Goal: Task Accomplishment & Management: Use online tool/utility

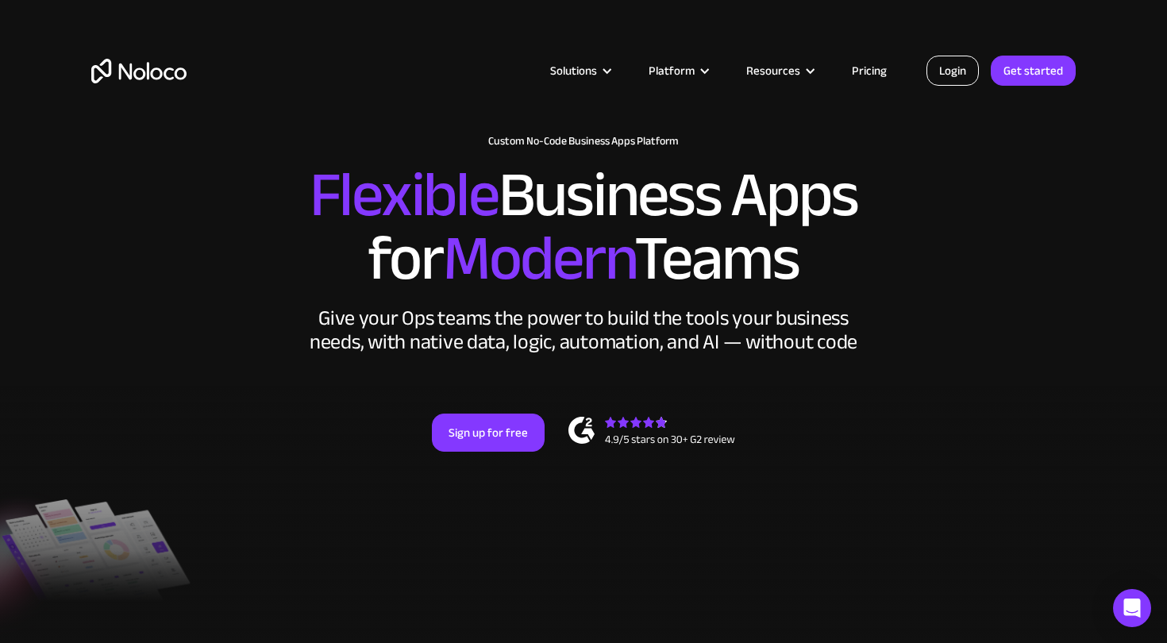
click at [958, 72] on link "Login" at bounding box center [952, 71] width 52 height 30
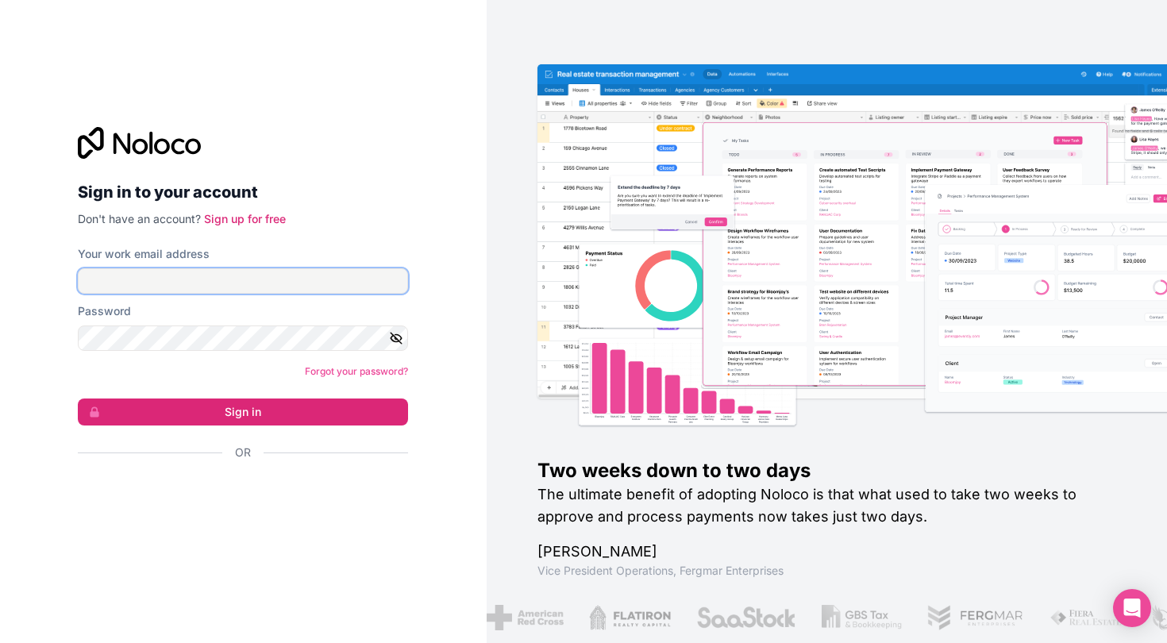
type input "[EMAIL_ADDRESS][DOMAIN_NAME]"
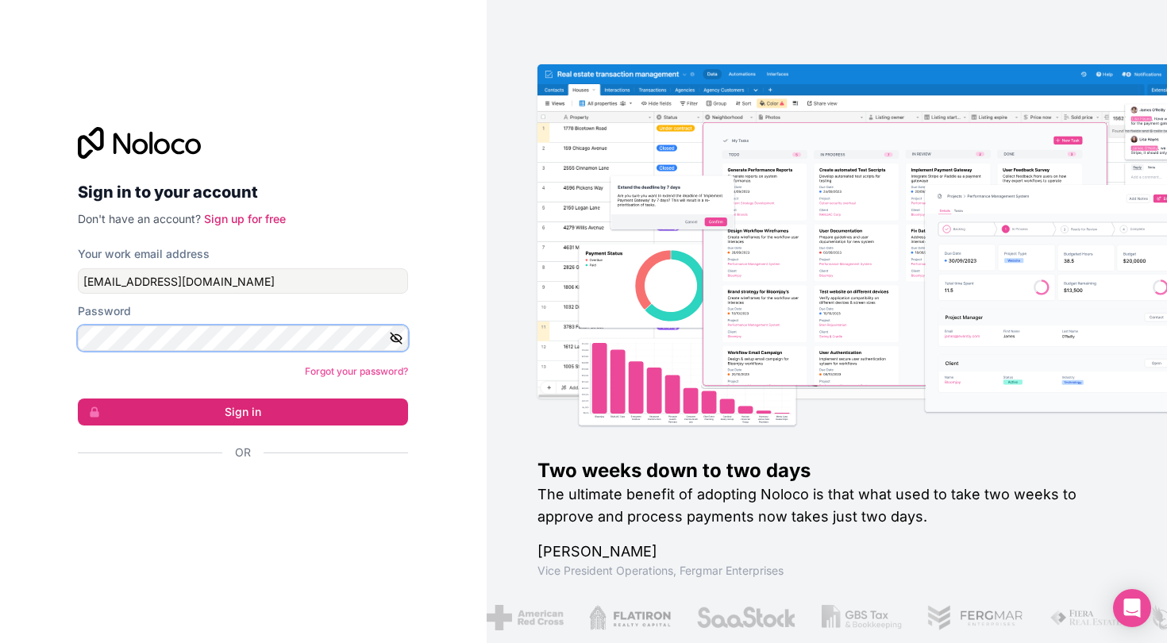
click at [243, 412] on button "Sign in" at bounding box center [243, 411] width 330 height 27
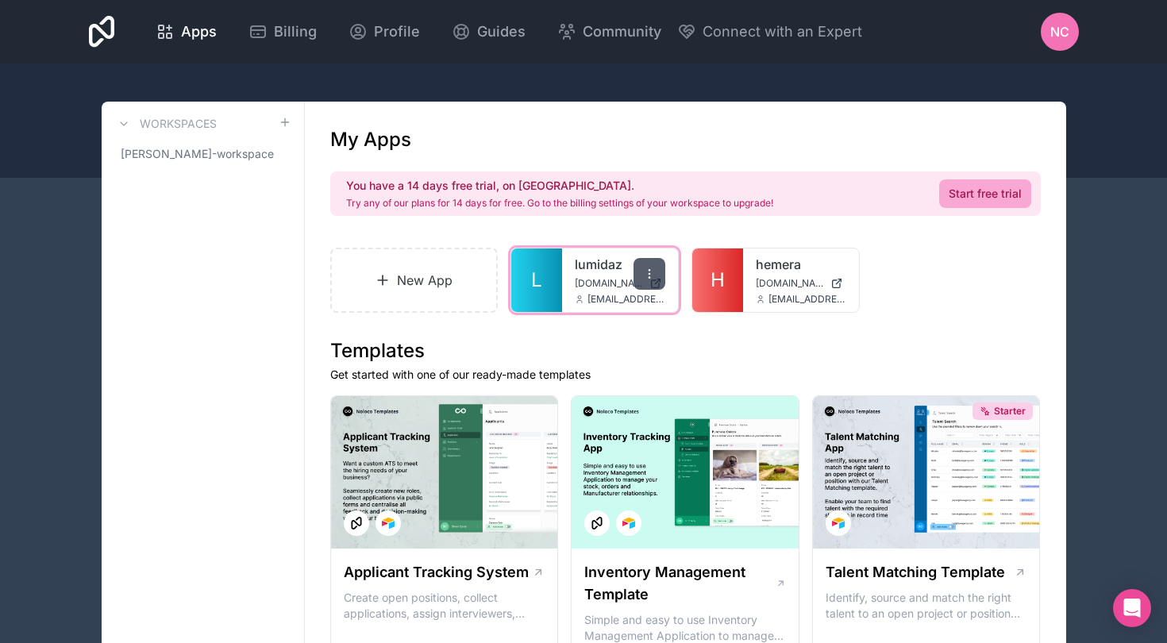
click at [648, 275] on icon at bounding box center [649, 273] width 13 height 13
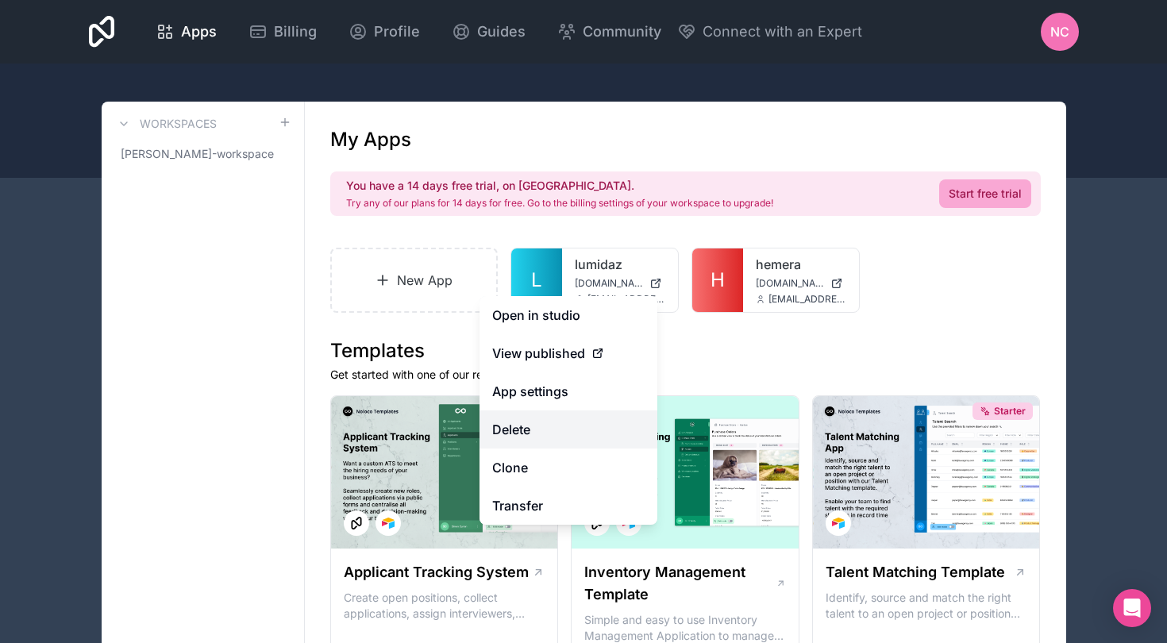
click at [527, 426] on button "Delete" at bounding box center [568, 429] width 178 height 38
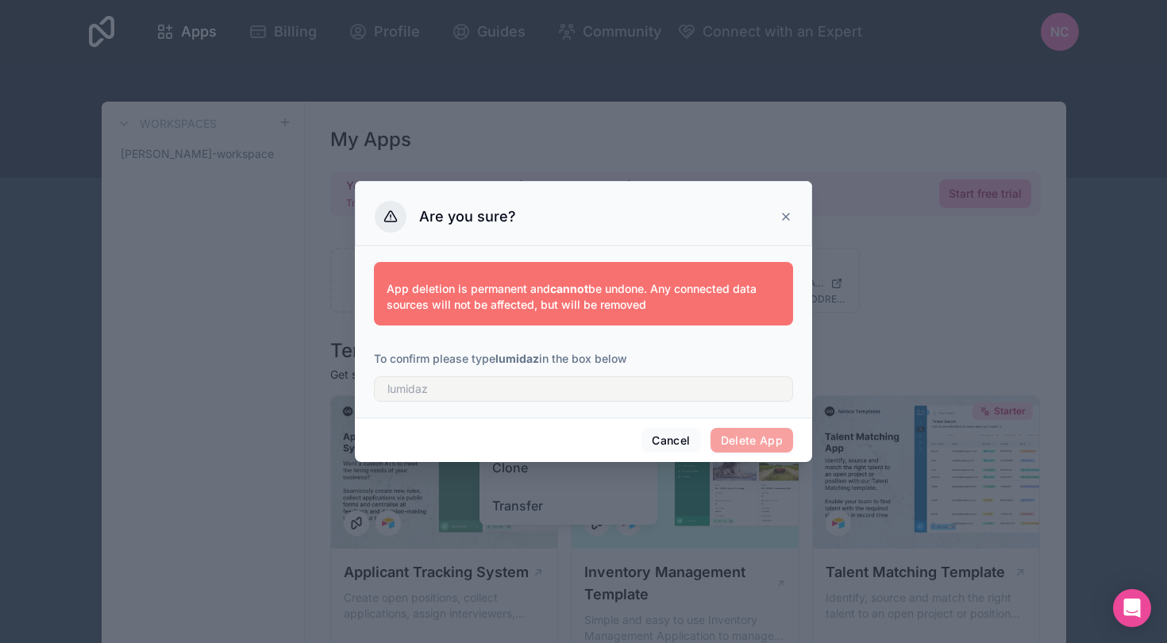
click at [729, 436] on span "Delete App" at bounding box center [751, 440] width 83 height 25
click at [668, 299] on p "App deletion is permanent and cannot be undone. Any connected data sources will…" at bounding box center [584, 297] width 394 height 32
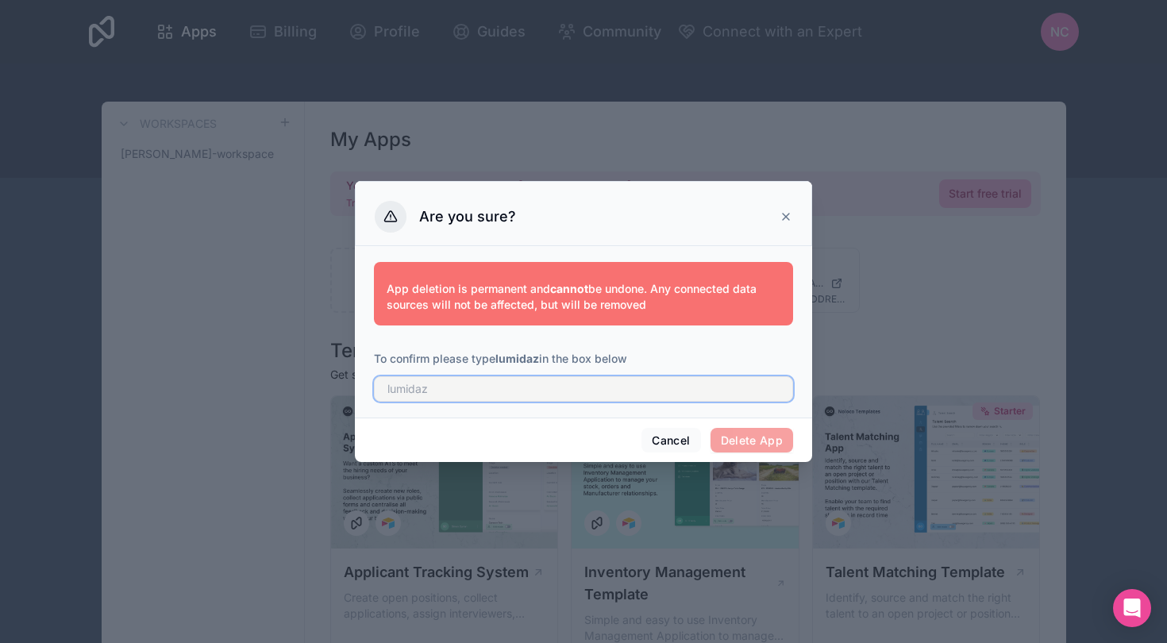
click at [625, 383] on input "text" at bounding box center [583, 388] width 419 height 25
type input "lumidaz"
click at [760, 440] on button "Delete App" at bounding box center [751, 440] width 83 height 25
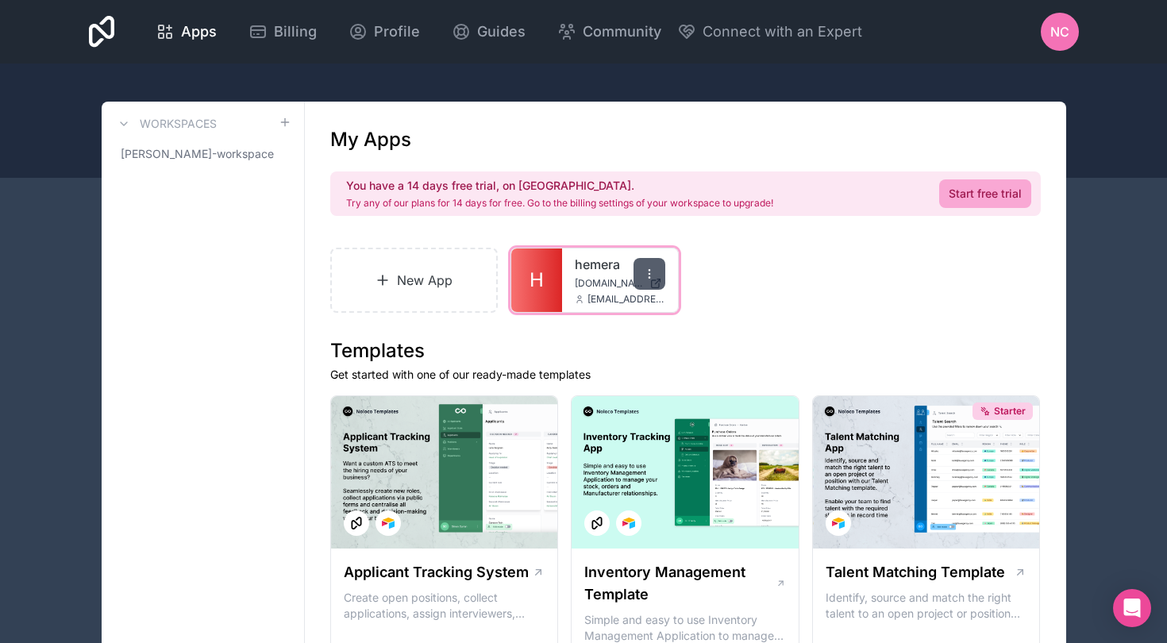
click at [649, 272] on icon at bounding box center [649, 273] width 13 height 13
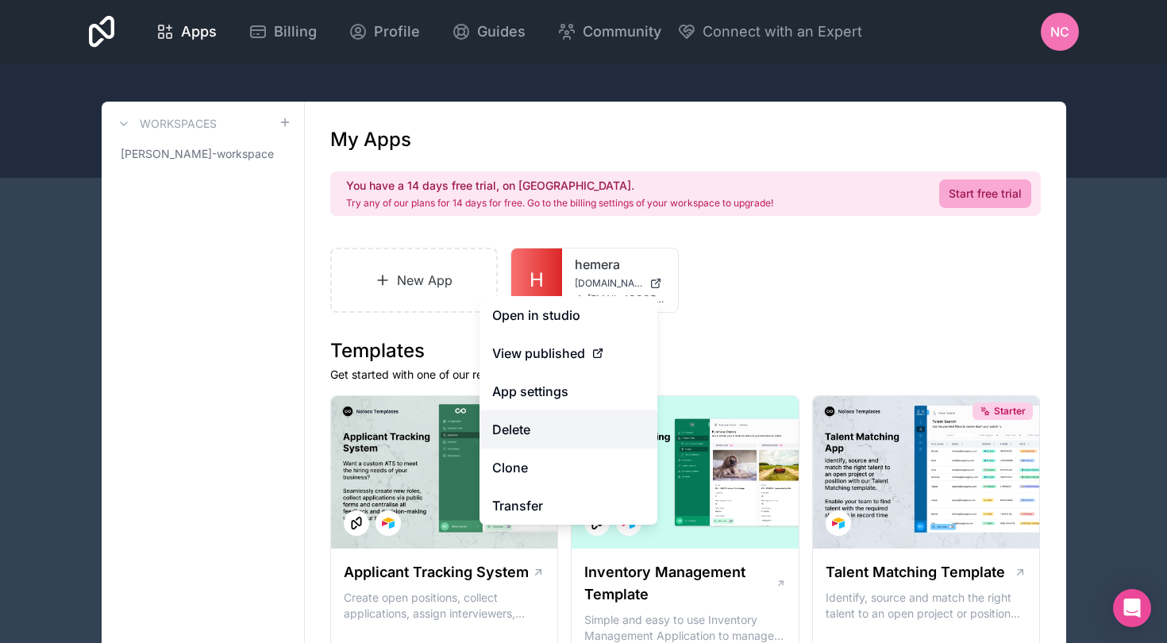
click at [541, 430] on button "Delete" at bounding box center [568, 429] width 178 height 38
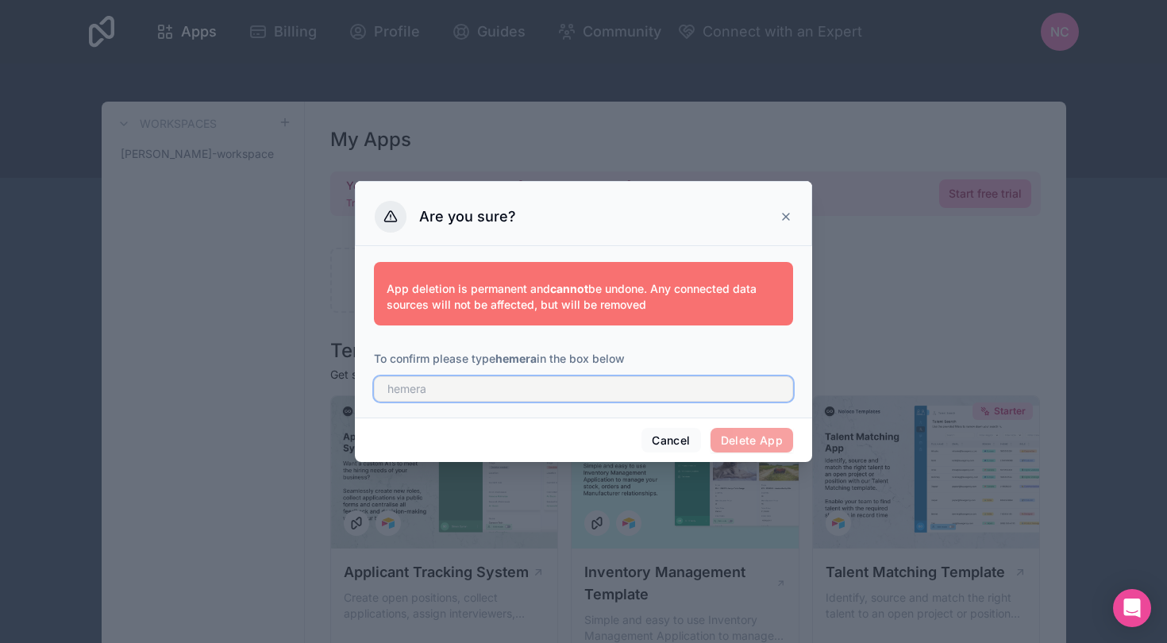
click at [591, 391] on input "text" at bounding box center [583, 388] width 419 height 25
type input "hemera"
click at [756, 442] on button "Delete App" at bounding box center [751, 440] width 83 height 25
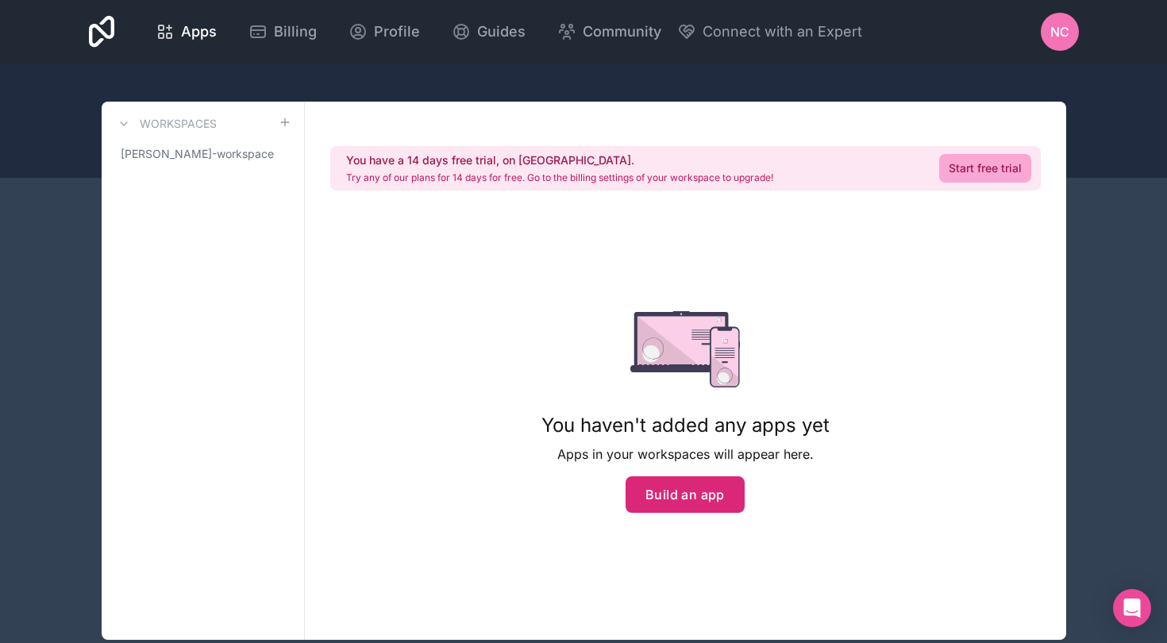
click at [677, 497] on button "Build an app" at bounding box center [684, 494] width 119 height 37
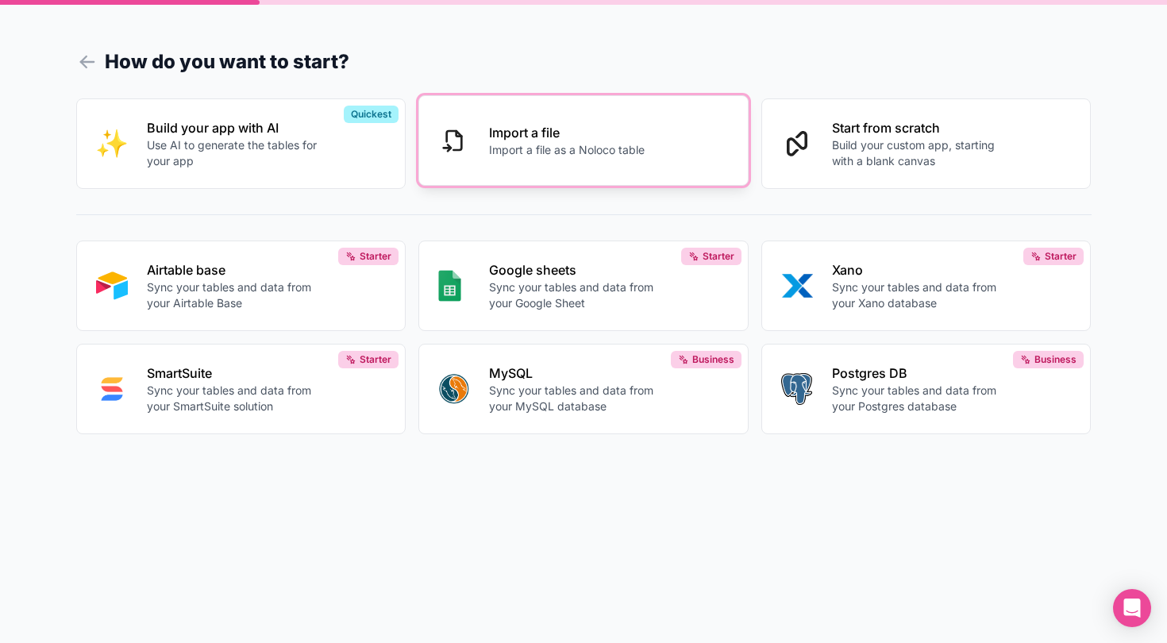
click at [586, 151] on p "Import a file as a Noloco table" at bounding box center [567, 150] width 156 height 16
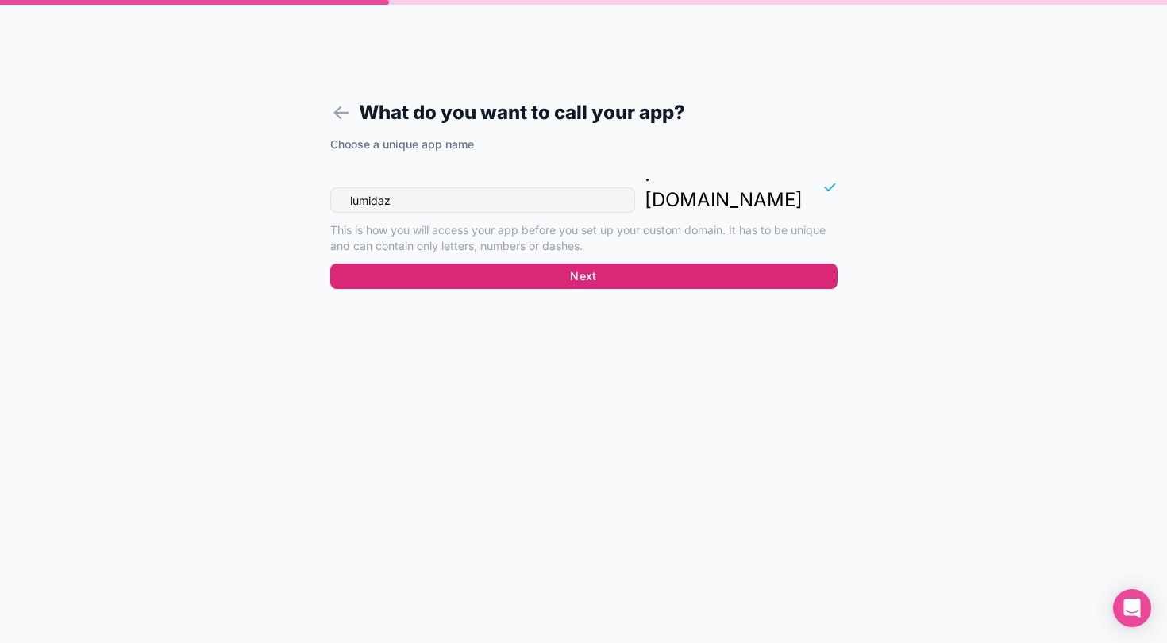
click at [575, 264] on button "Next" at bounding box center [583, 276] width 507 height 25
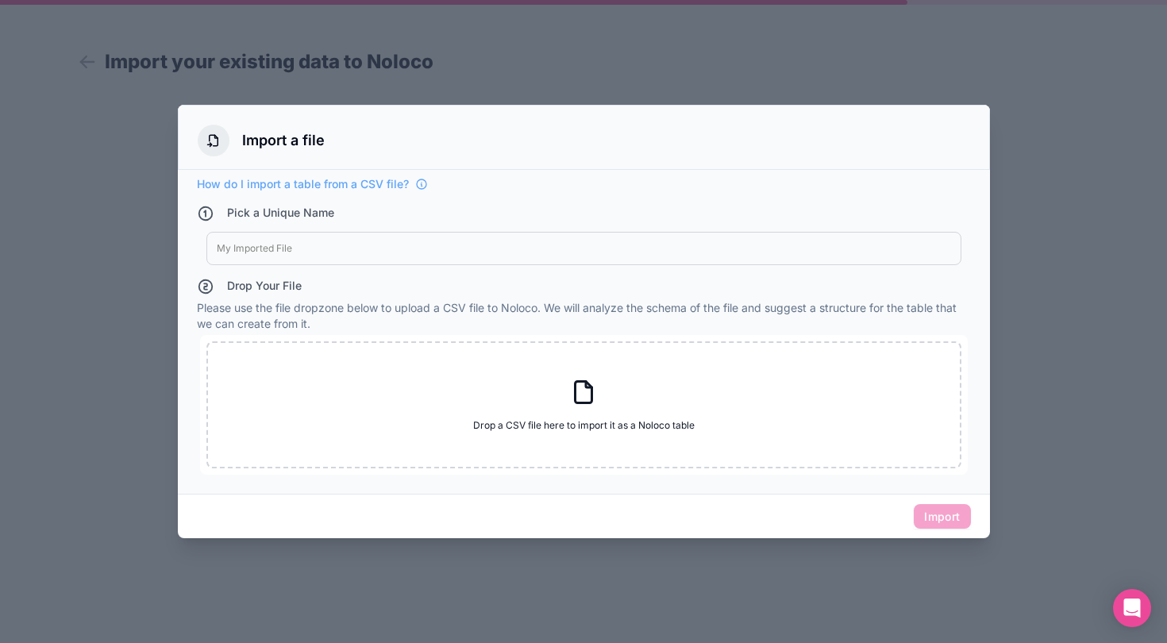
click at [729, 55] on div at bounding box center [583, 321] width 1167 height 643
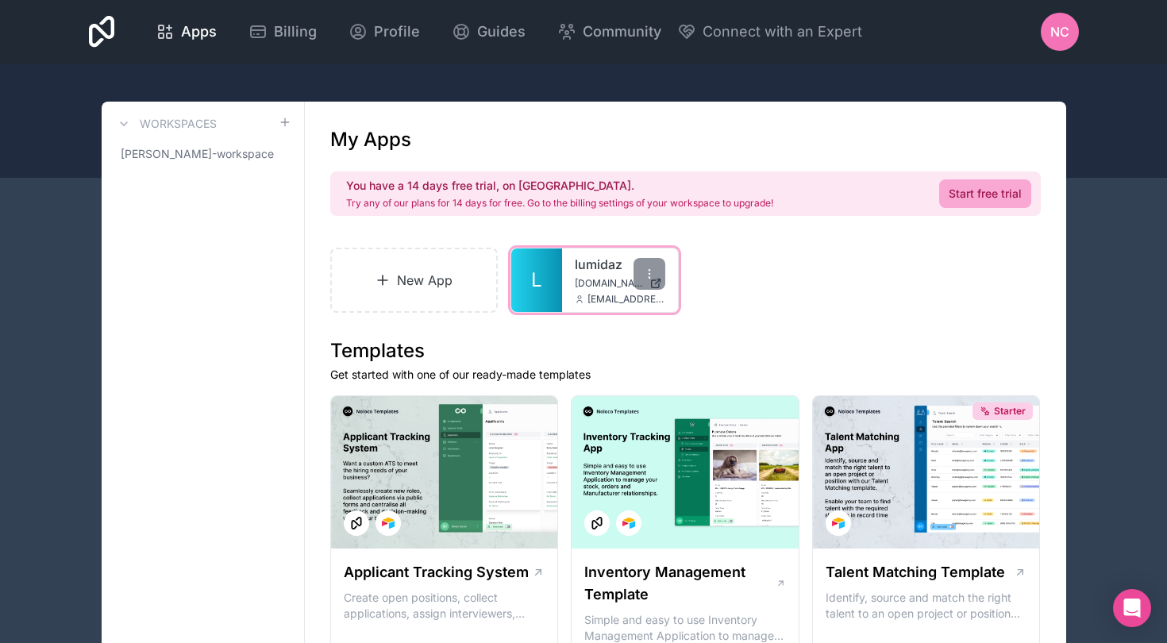
click at [609, 268] on link "lumidaz" at bounding box center [620, 264] width 90 height 19
click at [423, 280] on link "New App" at bounding box center [414, 280] width 168 height 65
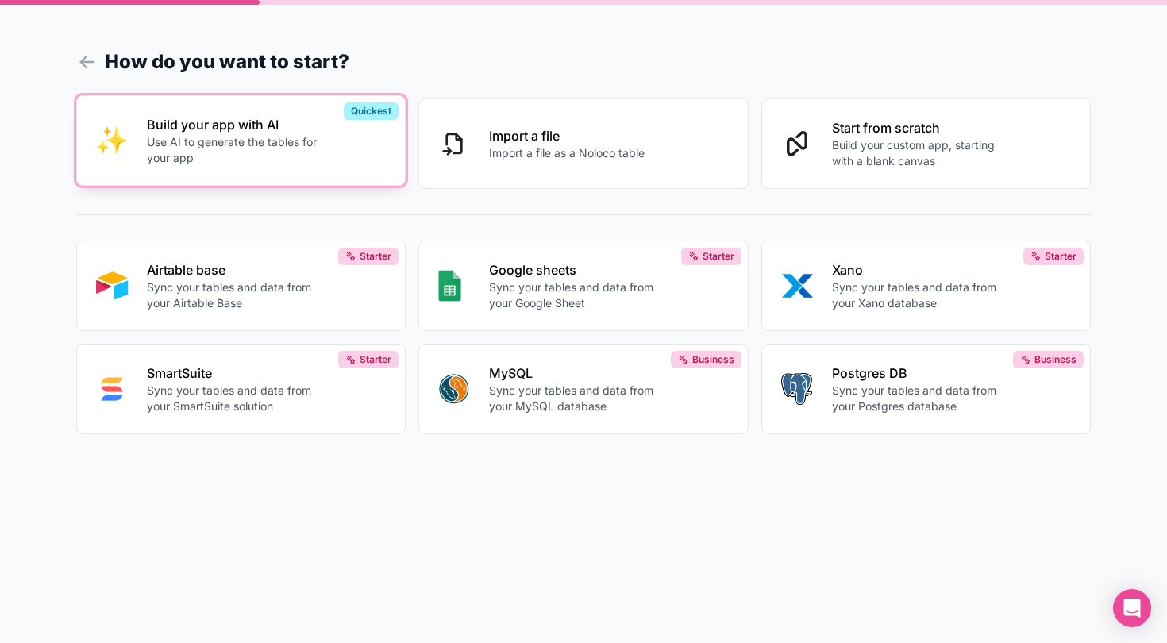
click at [250, 130] on p "Build your app with AI" at bounding box center [235, 124] width 176 height 19
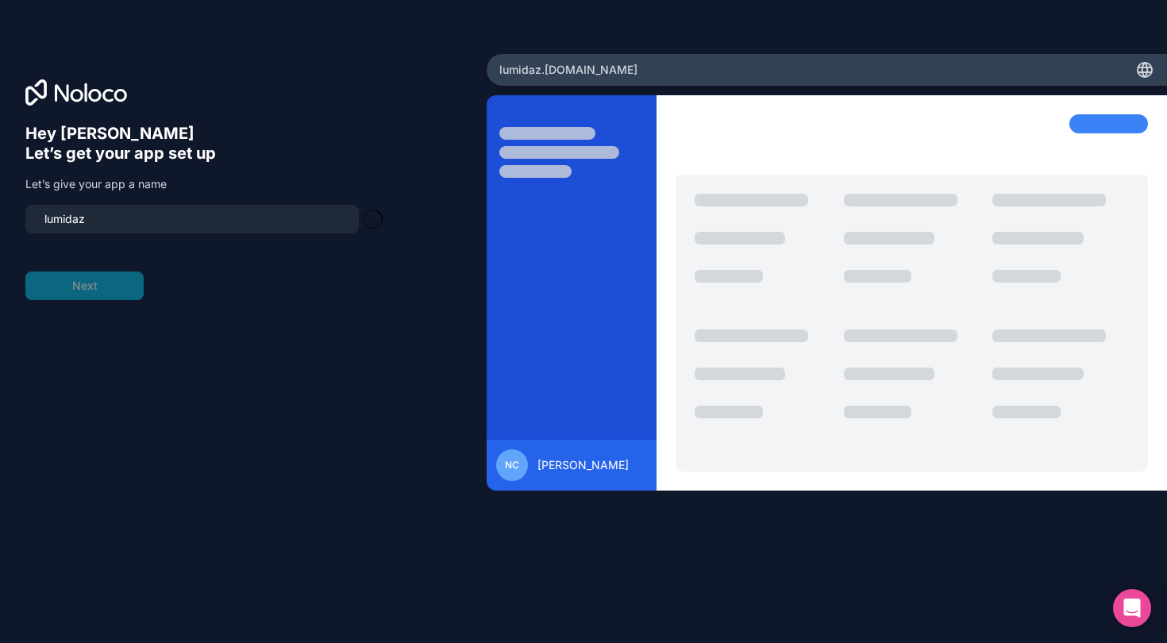
type input "lumidaz-app"
click at [95, 287] on button "Next" at bounding box center [84, 285] width 118 height 29
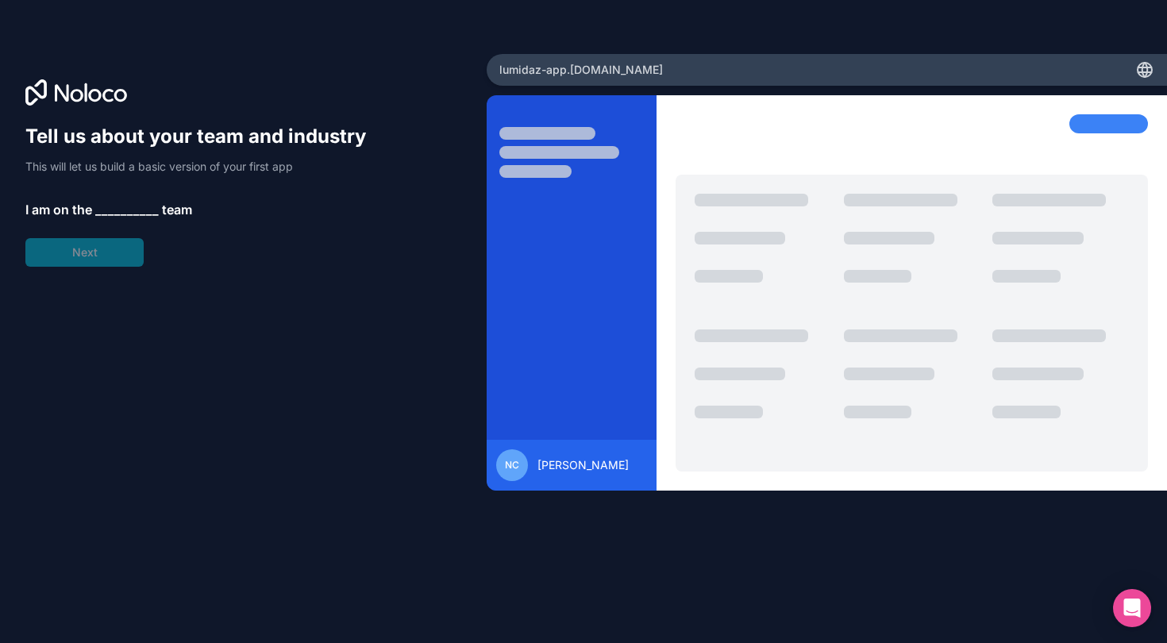
click at [118, 207] on span "__________" at bounding box center [126, 209] width 63 height 19
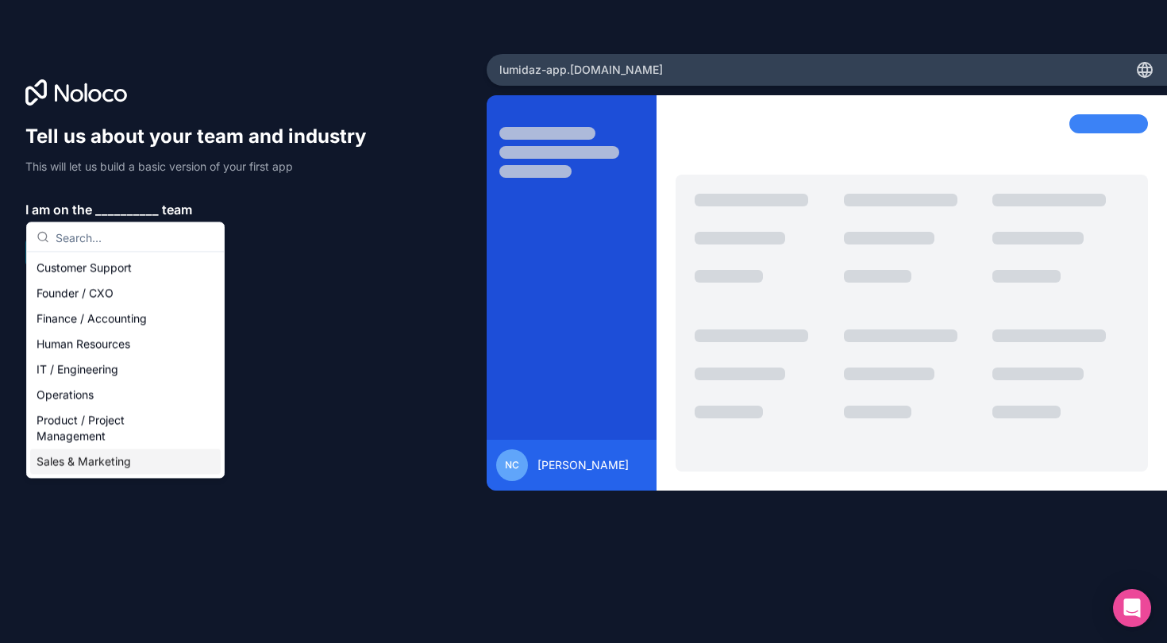
click at [85, 461] on div "Sales & Marketing" at bounding box center [125, 461] width 190 height 25
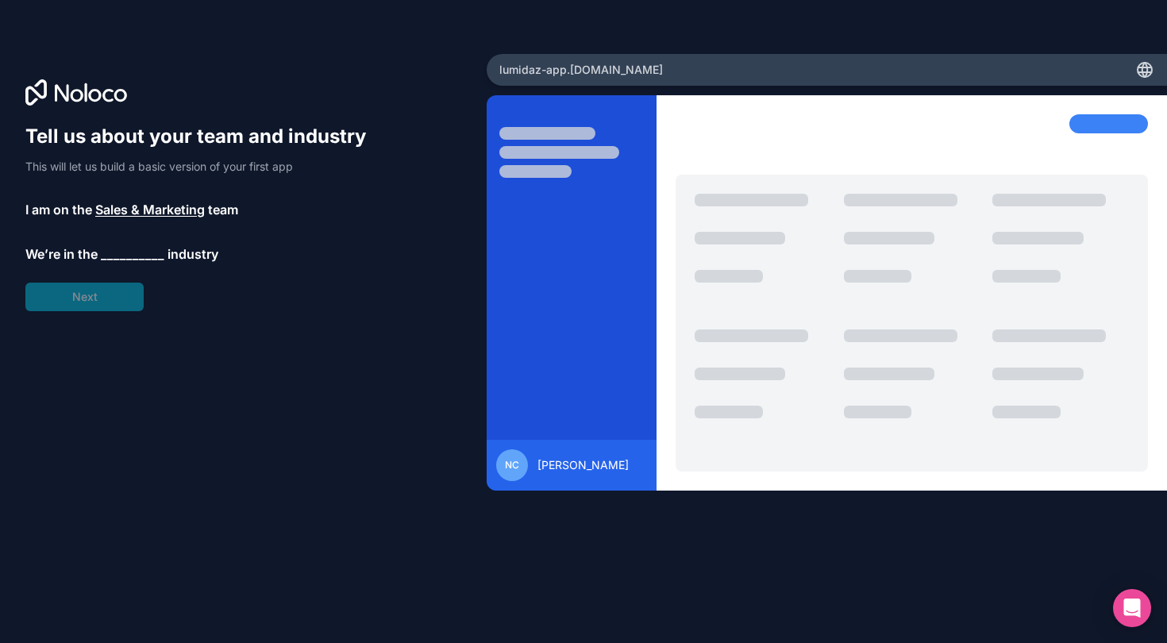
click at [136, 252] on span "__________" at bounding box center [132, 253] width 63 height 19
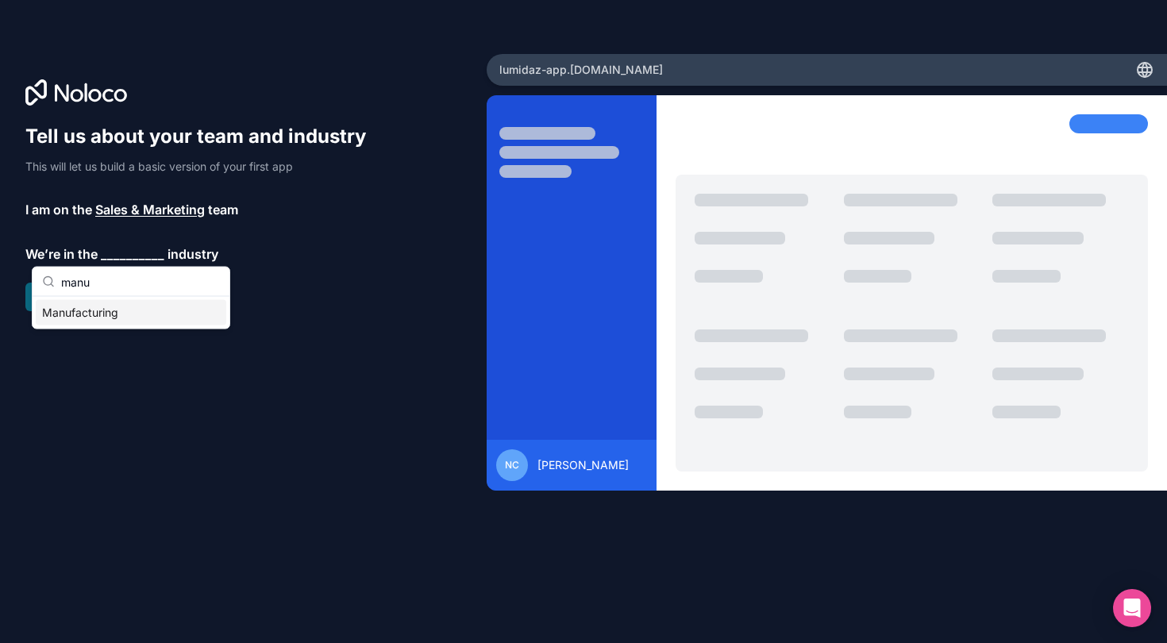
type input "manu"
click at [90, 316] on div "Manufacturing" at bounding box center [131, 312] width 190 height 25
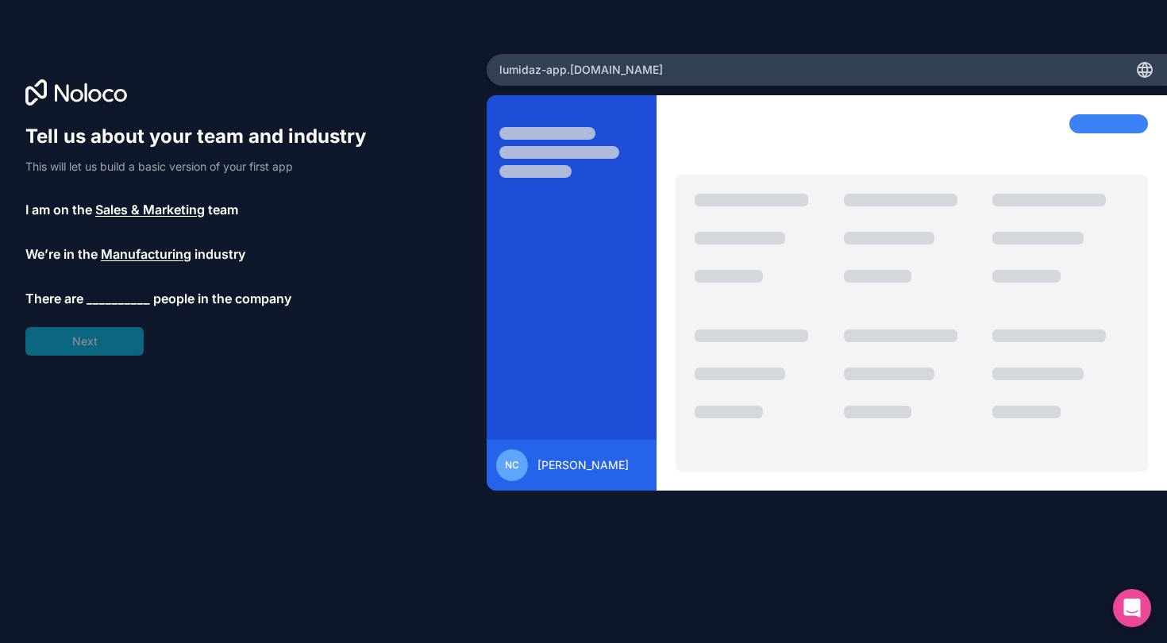
click at [102, 300] on span "__________" at bounding box center [118, 298] width 63 height 19
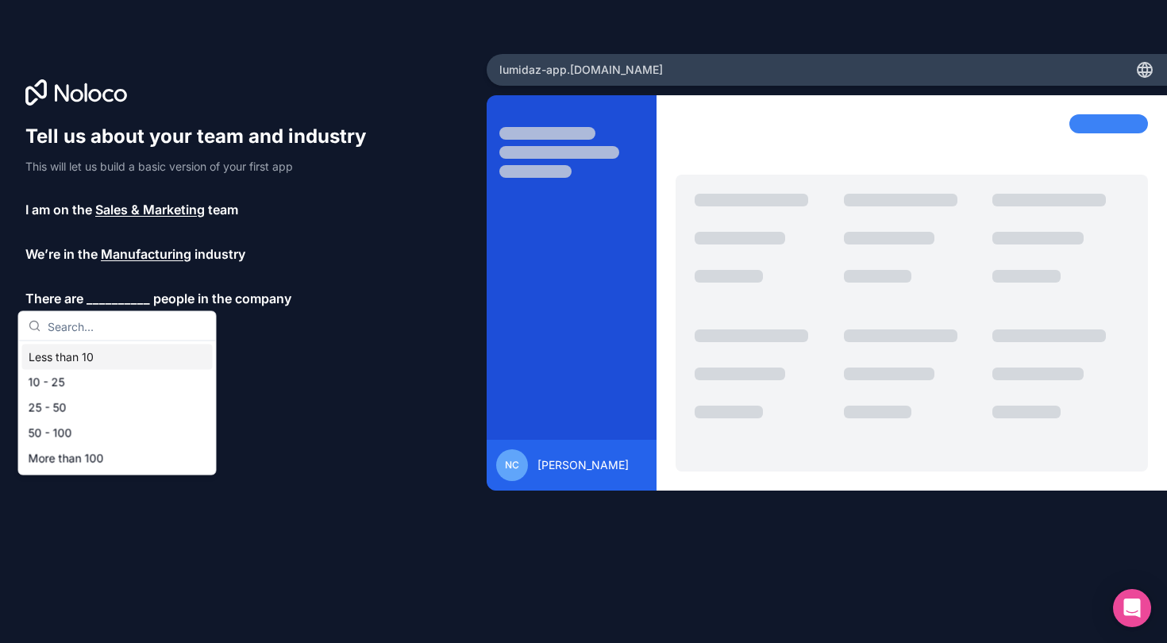
click at [66, 361] on div "Less than 10" at bounding box center [117, 356] width 190 height 25
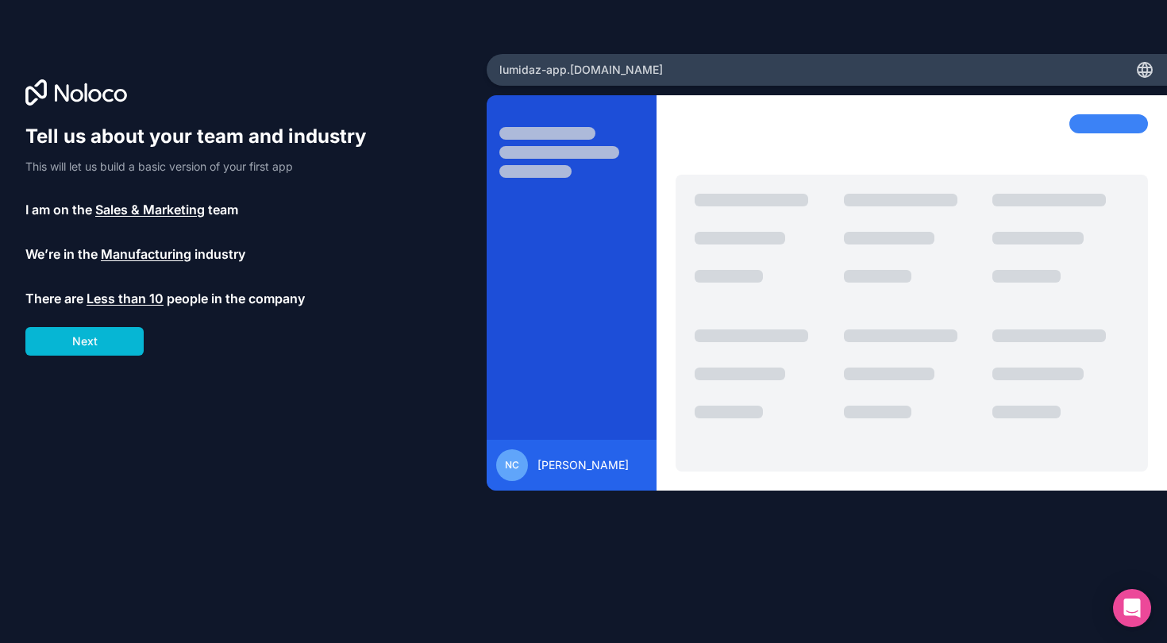
click at [121, 301] on span "Less than 10" at bounding box center [125, 298] width 77 height 19
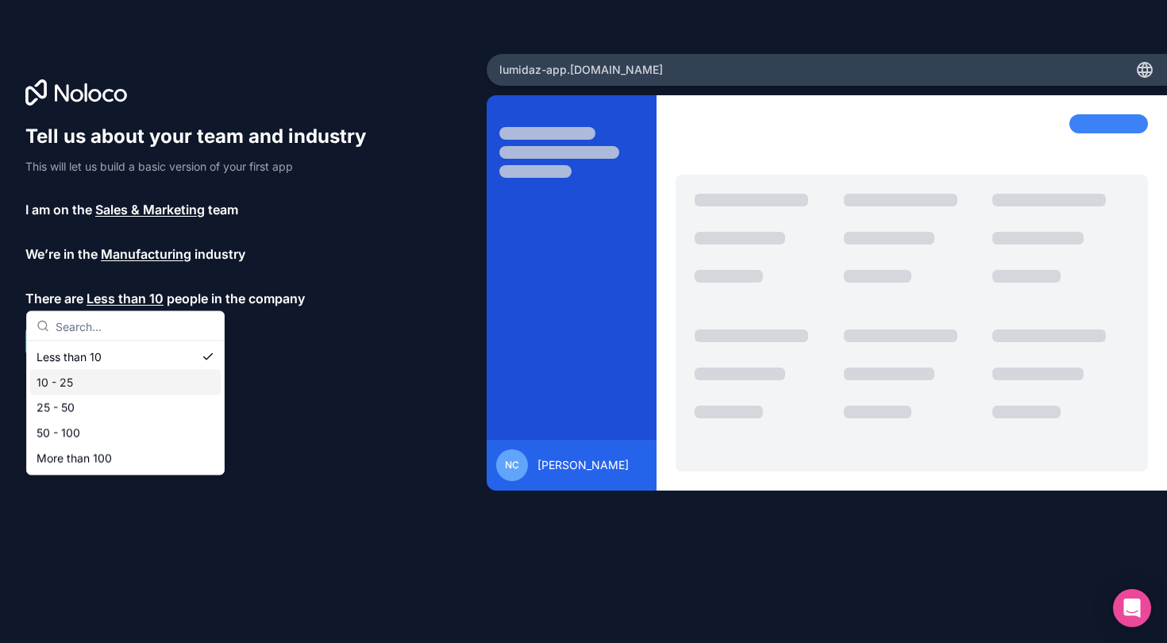
click at [71, 385] on div "10 - 25" at bounding box center [125, 382] width 190 height 25
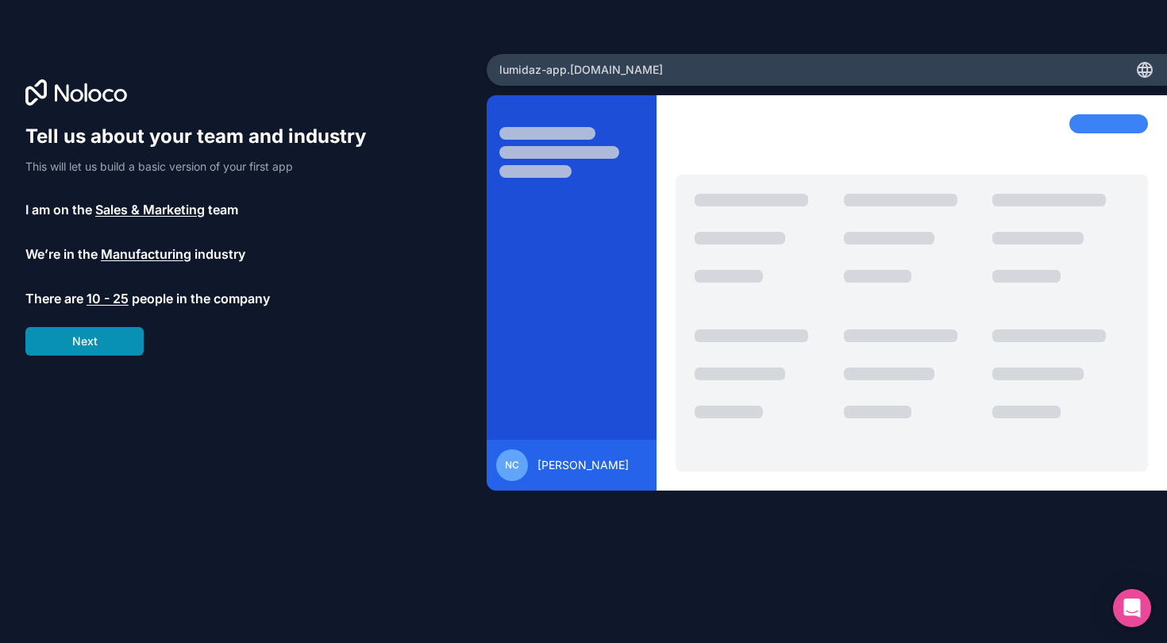
click at [93, 348] on button "Next" at bounding box center [84, 341] width 118 height 29
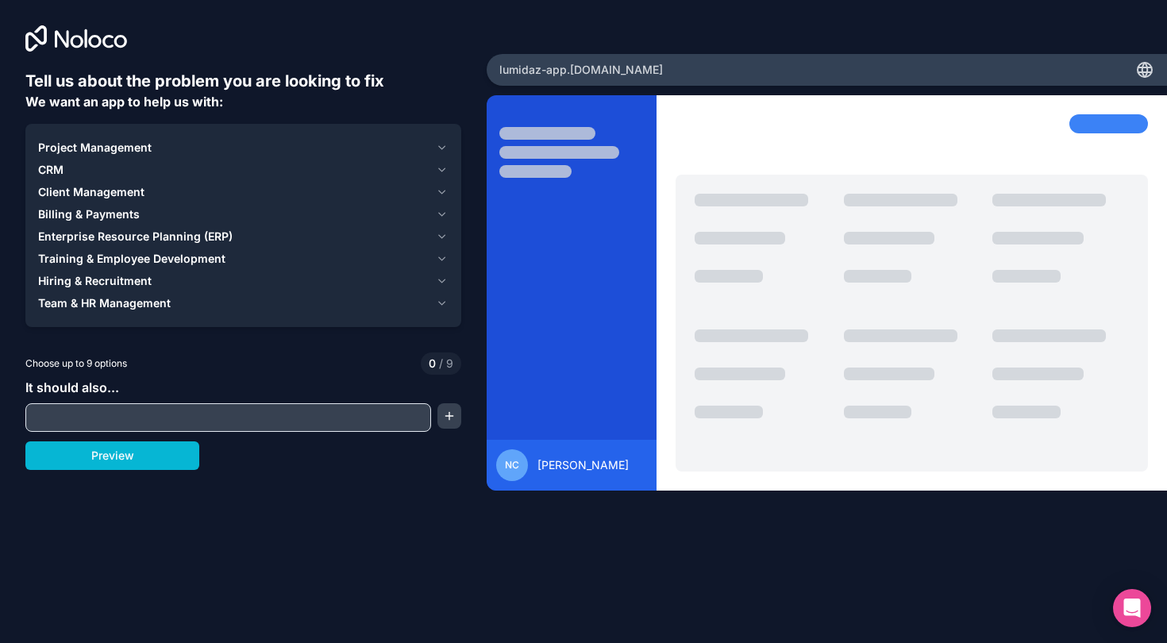
click at [442, 214] on icon "button" at bounding box center [442, 214] width 12 height 13
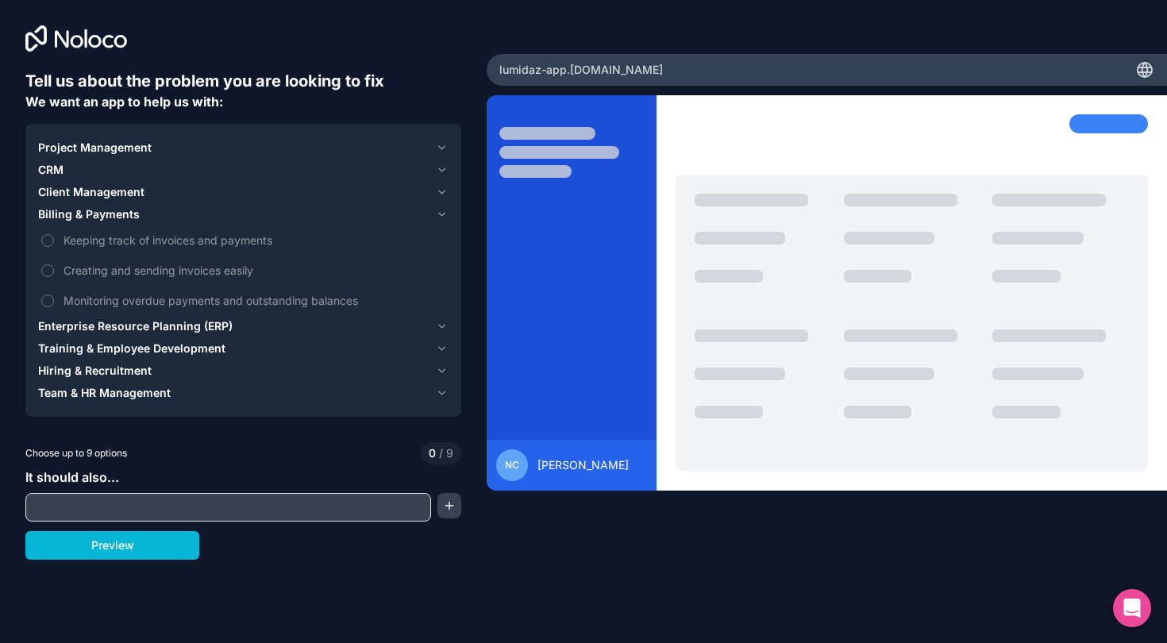
click at [442, 214] on icon "button" at bounding box center [442, 214] width 12 height 13
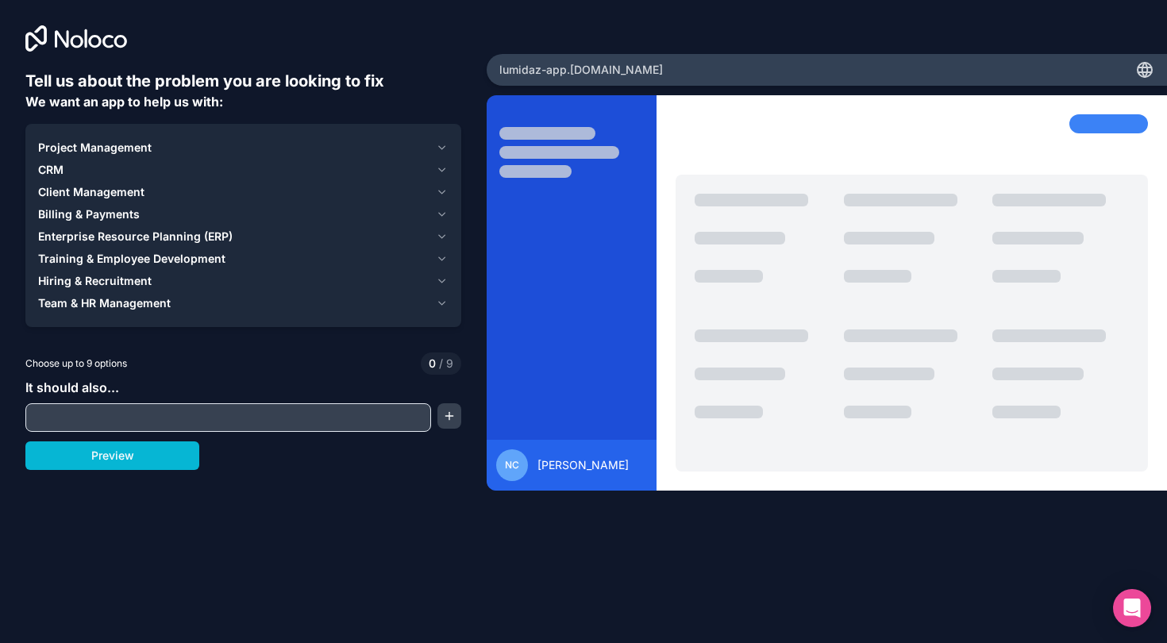
click at [440, 167] on icon "button" at bounding box center [442, 170] width 12 height 13
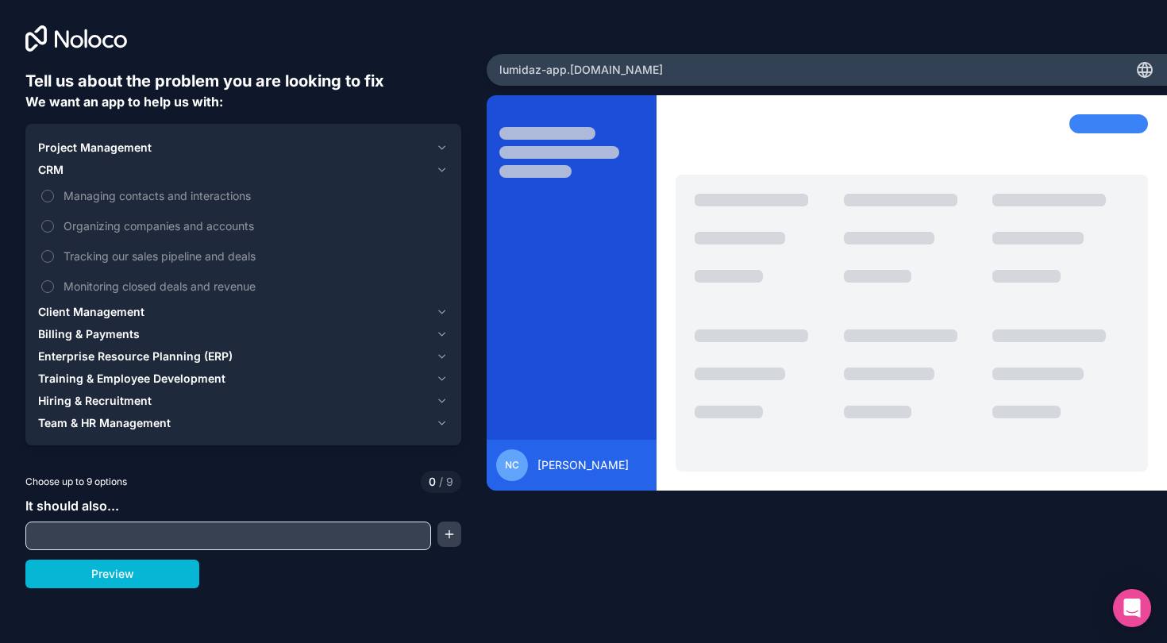
click at [437, 352] on icon "button" at bounding box center [442, 356] width 12 height 13
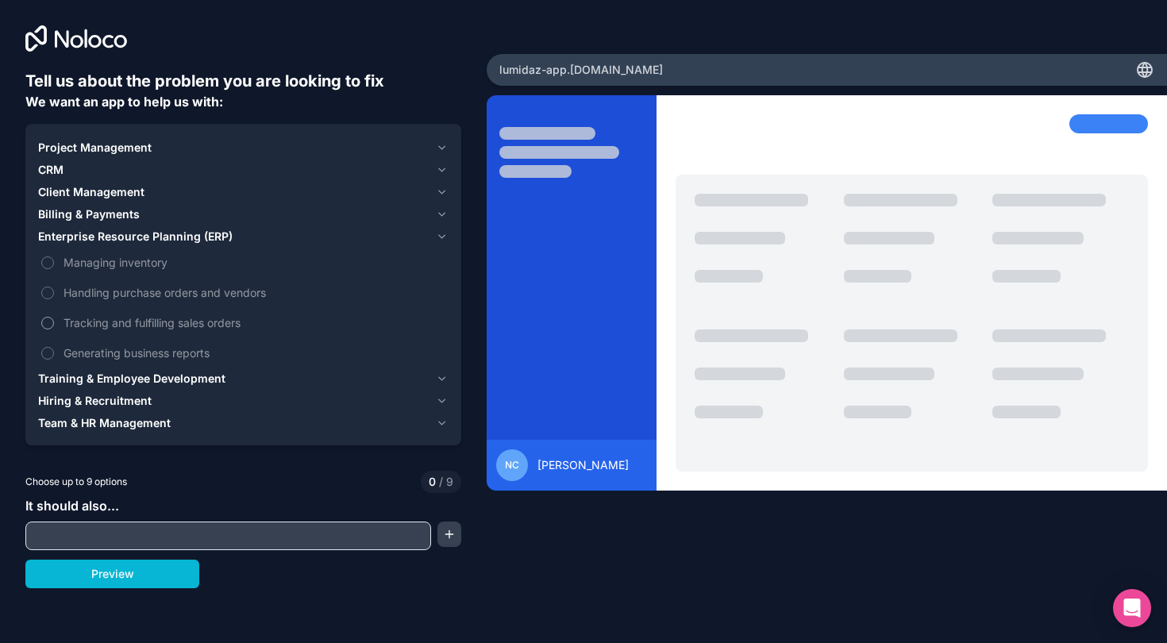
click at [48, 323] on button "Tracking and fulfilling sales orders" at bounding box center [47, 323] width 13 height 13
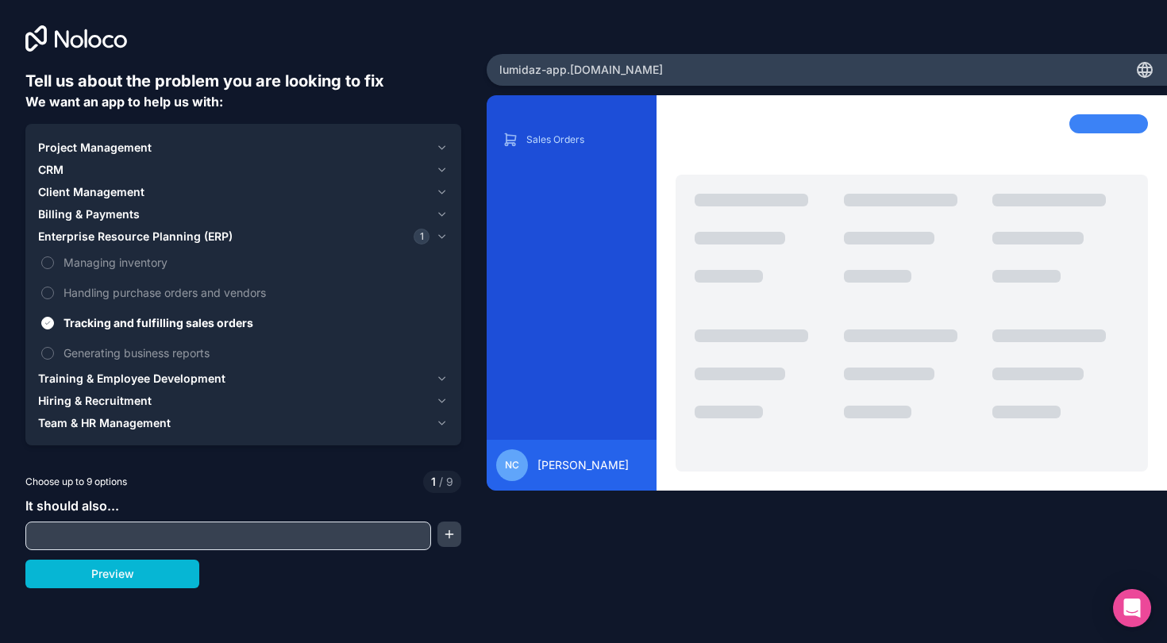
click at [104, 530] on input "text" at bounding box center [228, 536] width 398 height 22
click at [449, 541] on button "button" at bounding box center [449, 533] width 24 height 25
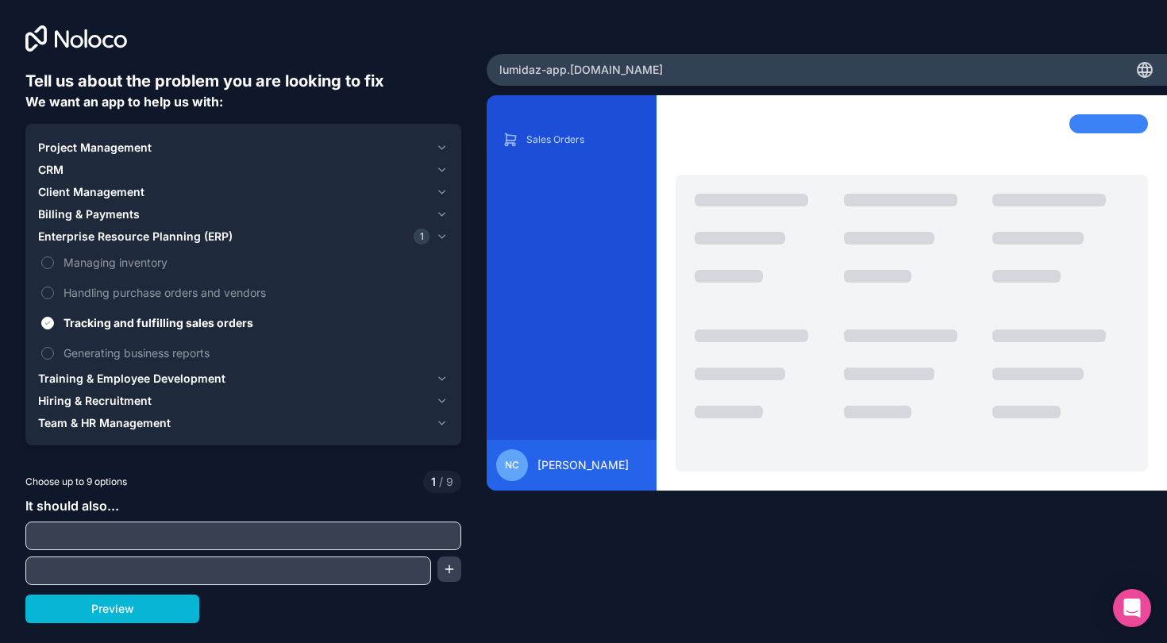
click at [403, 537] on input "text" at bounding box center [243, 536] width 428 height 22
type input "p"
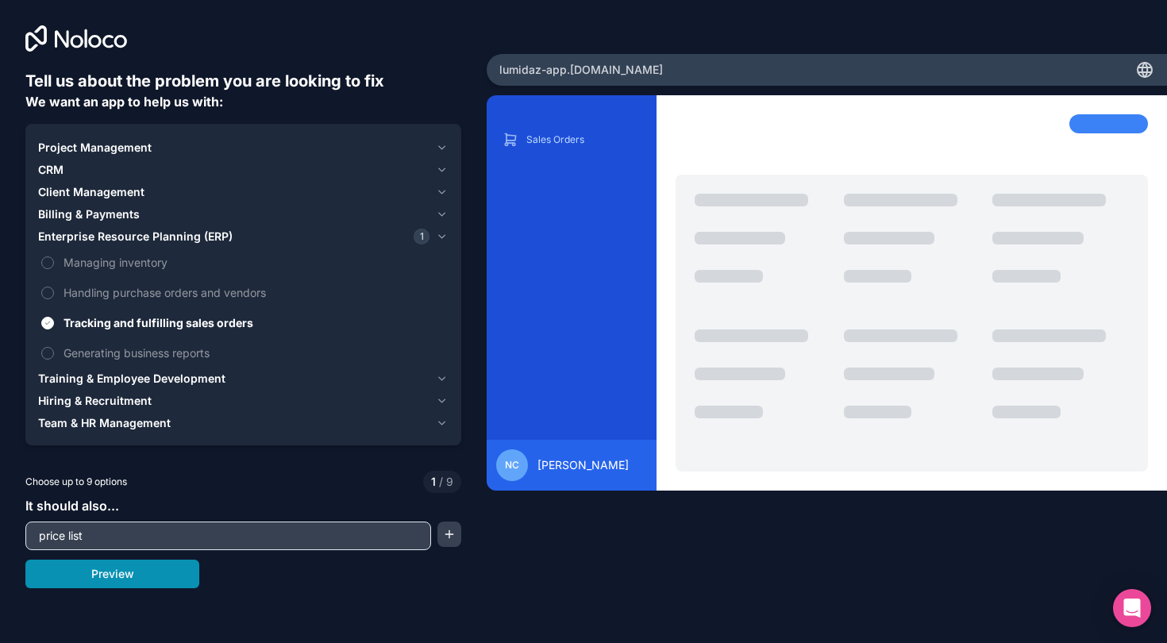
type input "price list"
click at [160, 578] on button "Preview" at bounding box center [112, 574] width 174 height 29
click at [448, 535] on button "button" at bounding box center [449, 533] width 24 height 25
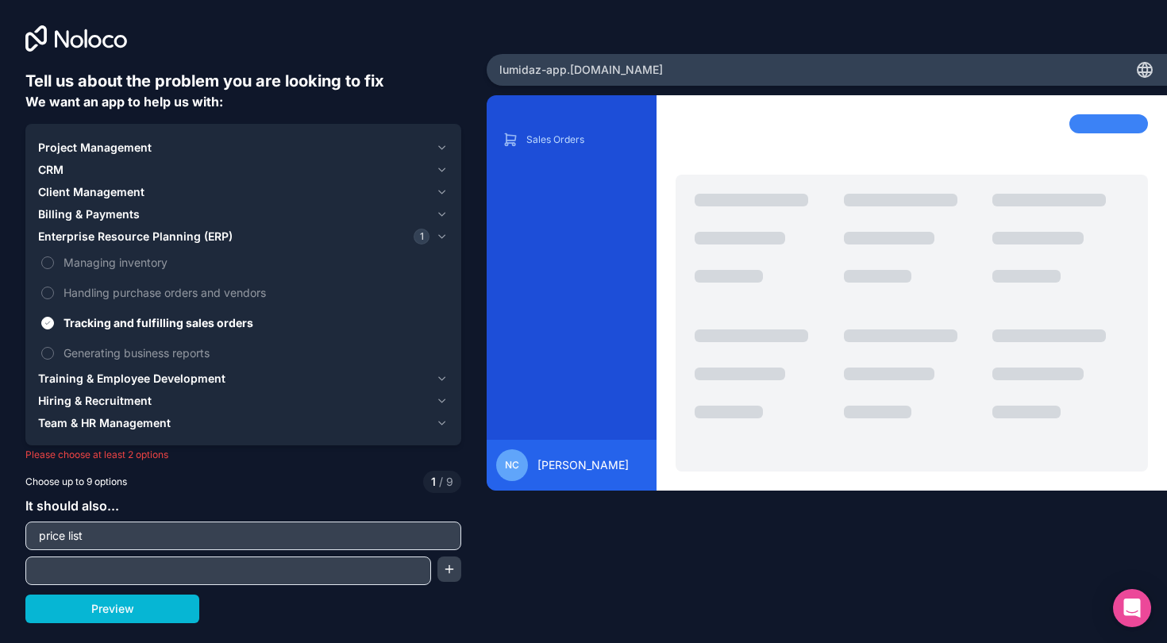
click at [351, 571] on input "text" at bounding box center [228, 571] width 398 height 22
type input "track user interaction"
click at [156, 601] on button "Preview" at bounding box center [112, 608] width 174 height 29
click at [441, 167] on icon "button" at bounding box center [442, 170] width 12 height 13
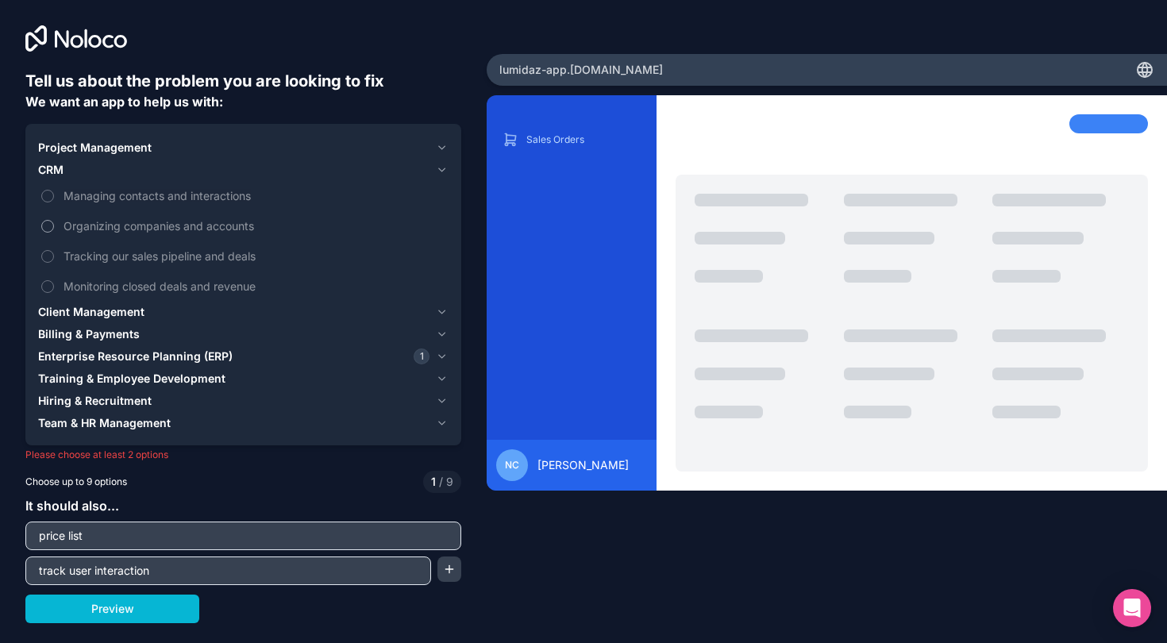
click at [50, 225] on button "Organizing companies and accounts" at bounding box center [47, 226] width 13 height 13
click at [48, 254] on button "Tracking our sales pipeline and deals" at bounding box center [47, 256] width 13 height 13
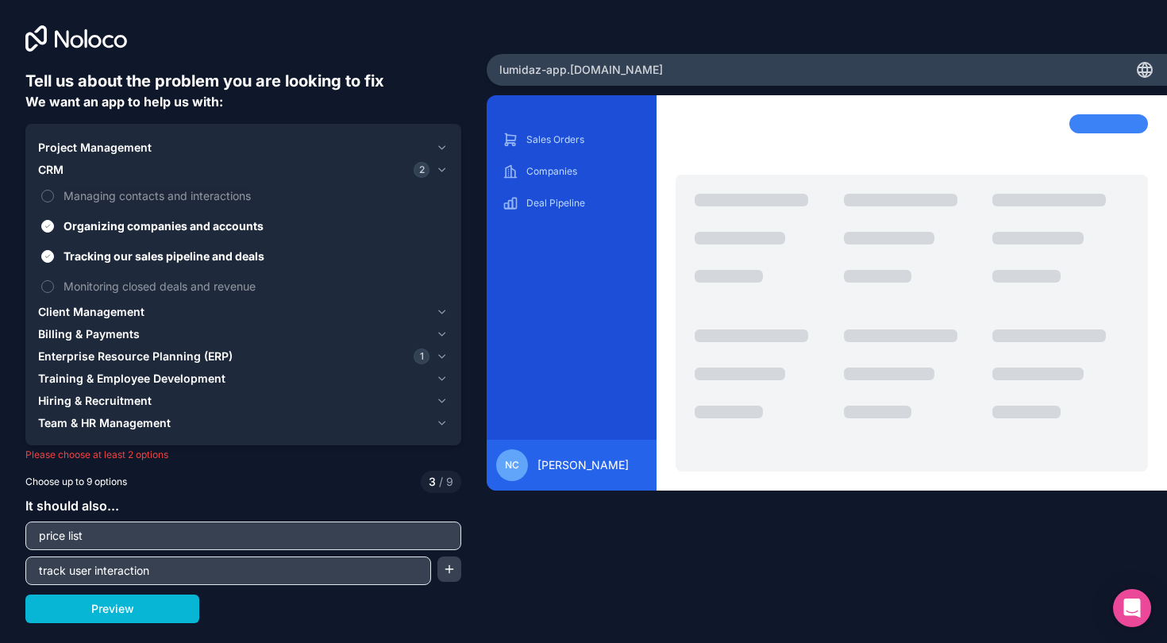
click at [60, 311] on span "Client Management" at bounding box center [91, 312] width 106 height 16
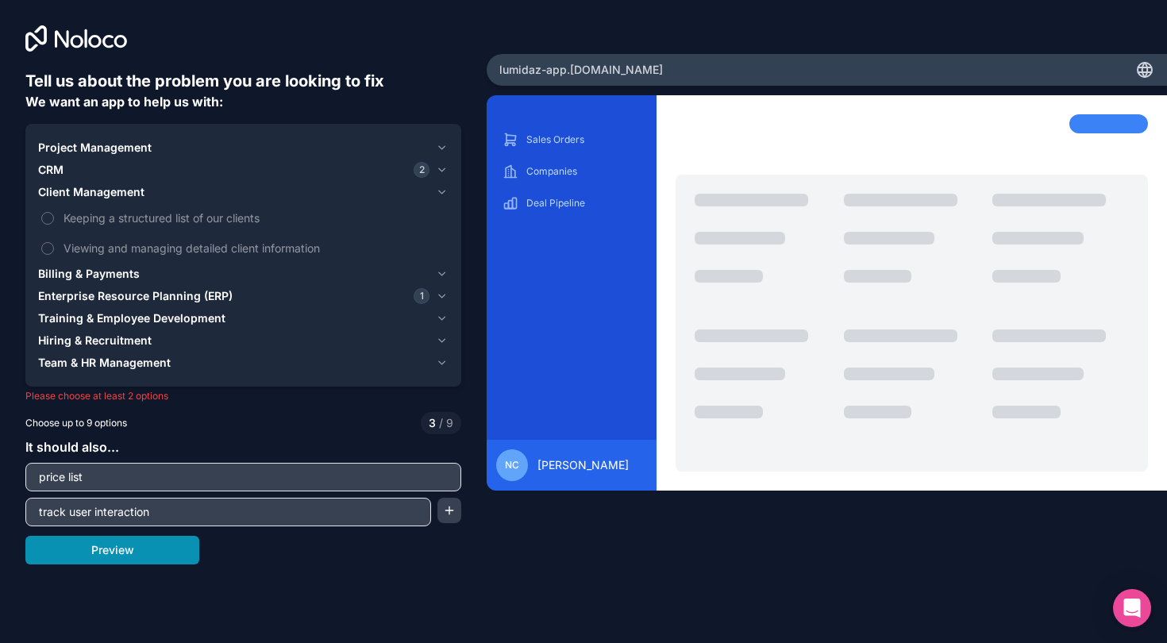
click at [103, 554] on button "Preview" at bounding box center [112, 550] width 174 height 29
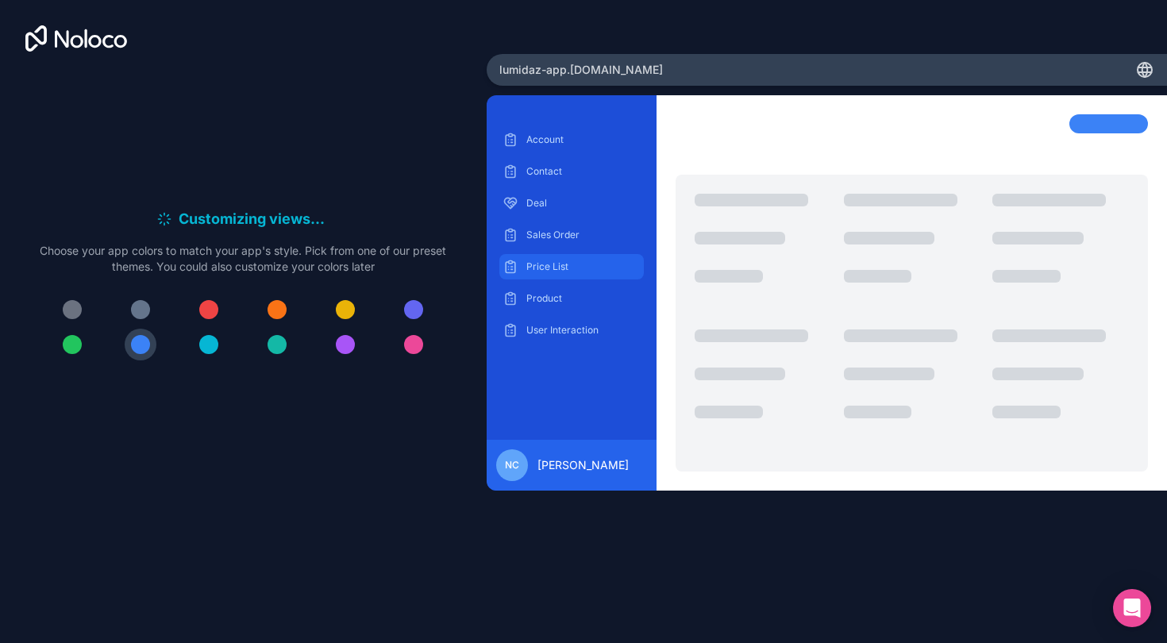
click at [537, 269] on p "Price List" at bounding box center [583, 266] width 114 height 13
click at [563, 231] on p "Sales Order" at bounding box center [583, 235] width 114 height 13
click at [1110, 121] on div at bounding box center [1108, 123] width 79 height 19
click at [553, 135] on p "Account" at bounding box center [583, 139] width 114 height 13
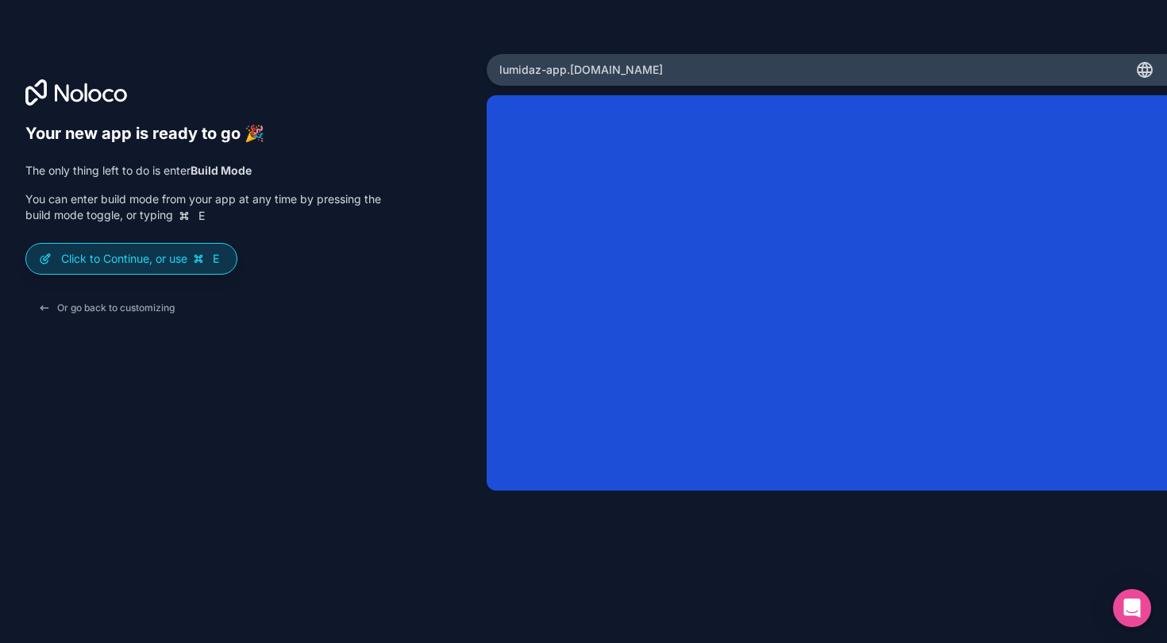
click at [190, 260] on p "Click to Continue, or use E" at bounding box center [142, 259] width 163 height 16
